Goal: Information Seeking & Learning: Find specific fact

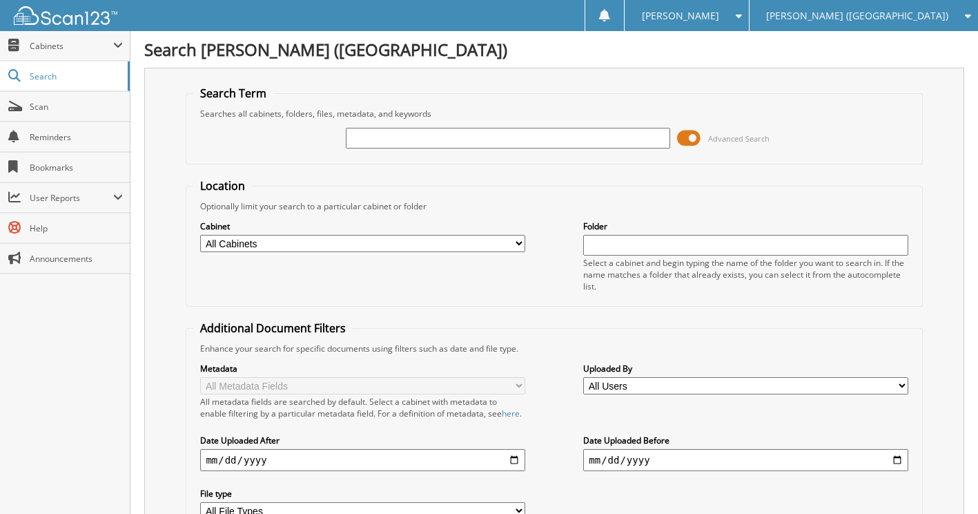
click at [431, 140] on input "text" at bounding box center [508, 138] width 324 height 21
type input "RE713558"
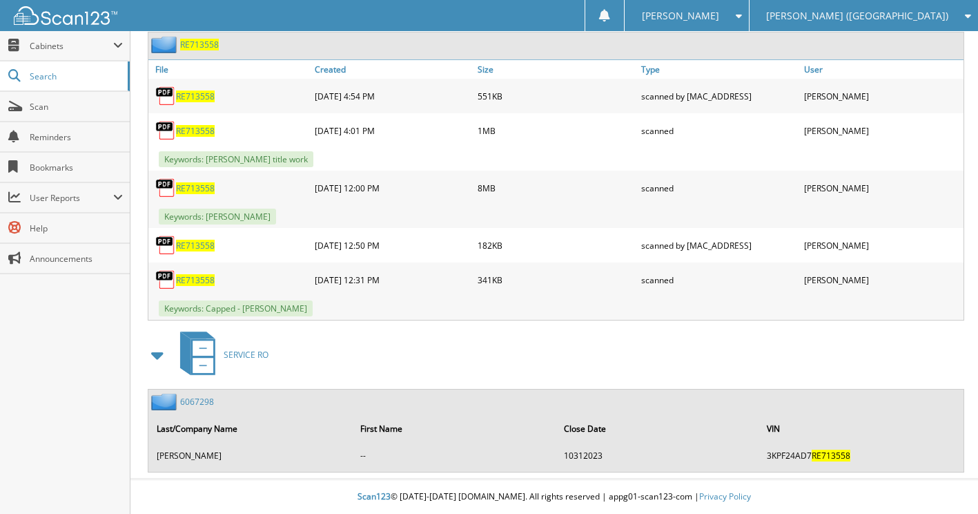
scroll to position [625, 0]
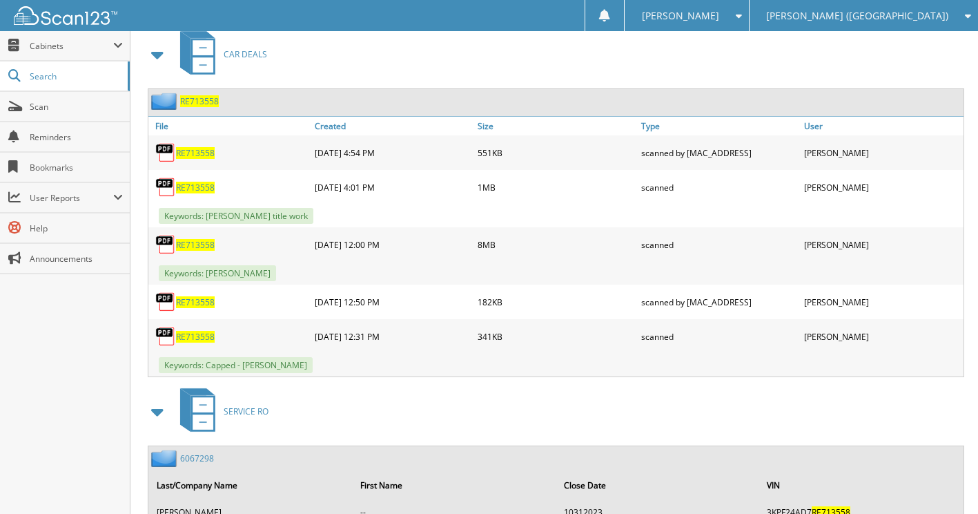
click at [194, 251] on span "RE713558" at bounding box center [195, 245] width 39 height 12
click at [39, 75] on span "Search" at bounding box center [75, 76] width 91 height 12
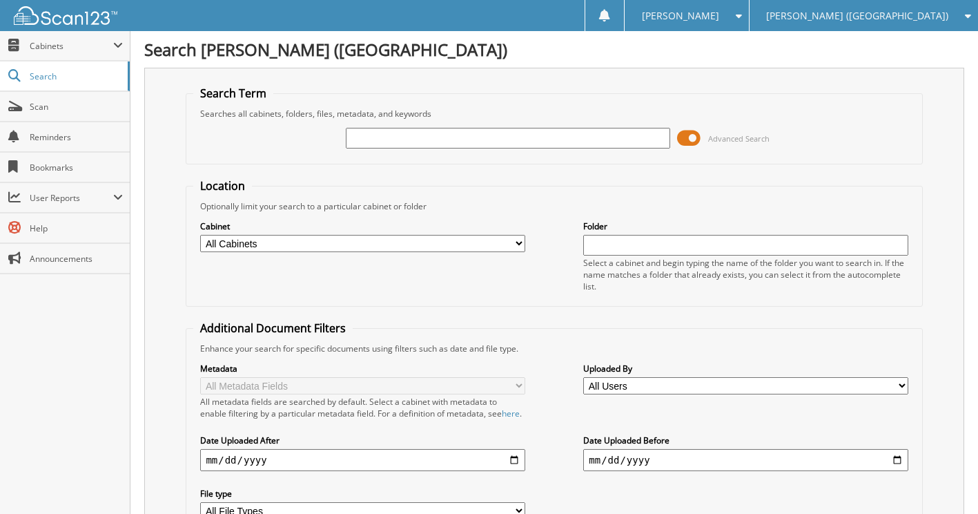
click at [41, 104] on span "Scan" at bounding box center [76, 107] width 93 height 12
